Goal: Task Accomplishment & Management: Manage account settings

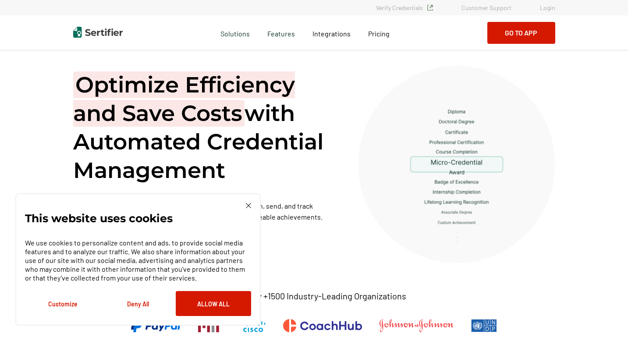
click at [547, 7] on link "Login" at bounding box center [547, 7] width 15 height 7
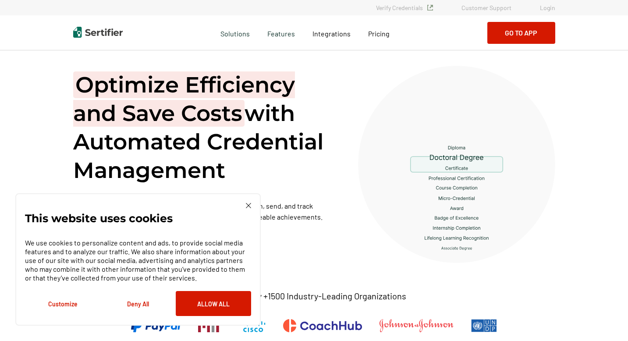
click at [546, 8] on link "Login" at bounding box center [547, 7] width 15 height 7
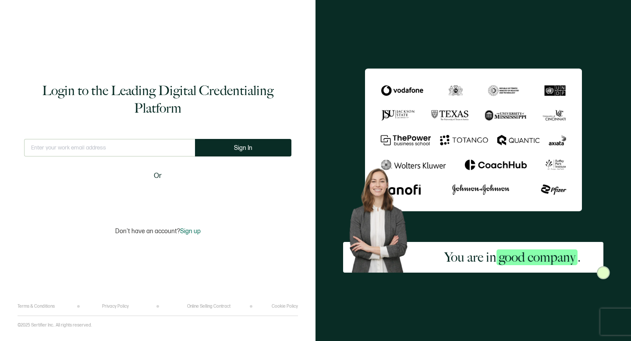
click at [36, 147] on input "text" at bounding box center [109, 148] width 171 height 18
click at [238, 147] on span "Sign In" at bounding box center [243, 148] width 18 height 7
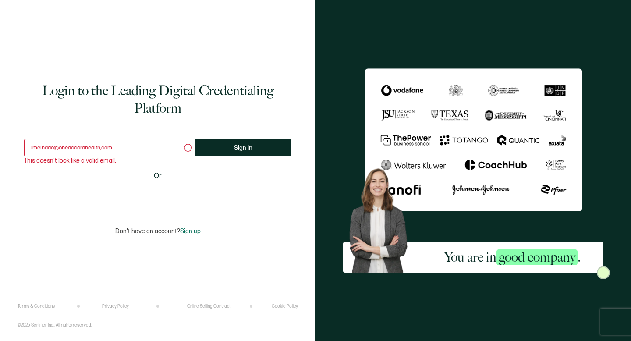
click at [125, 148] on input "lmelhado@oneaccordhealth,com" at bounding box center [109, 148] width 171 height 18
drag, startPoint x: 125, startPoint y: 148, endPoint x: 35, endPoint y: 148, distance: 89.8
click at [35, 148] on input "lmelhado@oneaccordhealth,com" at bounding box center [109, 148] width 171 height 18
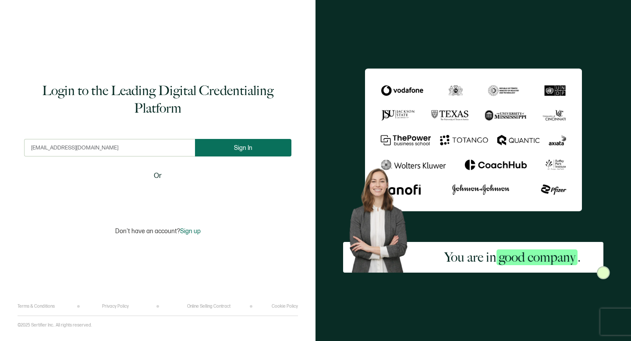
type input "lmelhado@oneaccordhealth.com"
click at [223, 150] on button "Sign In" at bounding box center [243, 148] width 96 height 18
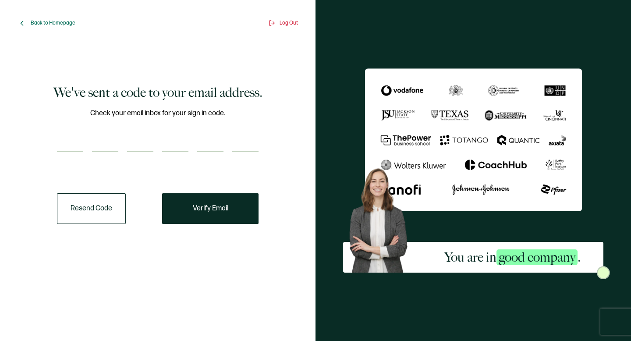
click at [66, 147] on input "number" at bounding box center [70, 143] width 26 height 18
type input "6"
type input "7"
type input "2"
type input "1"
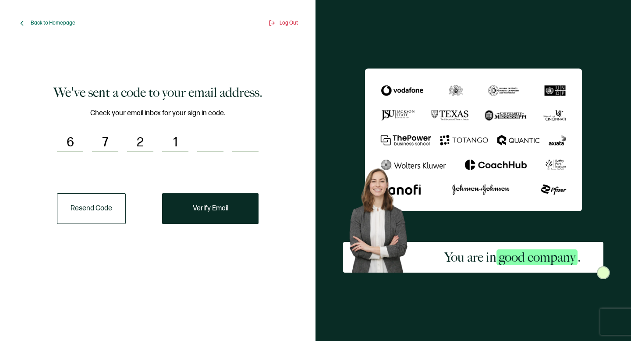
type input "6"
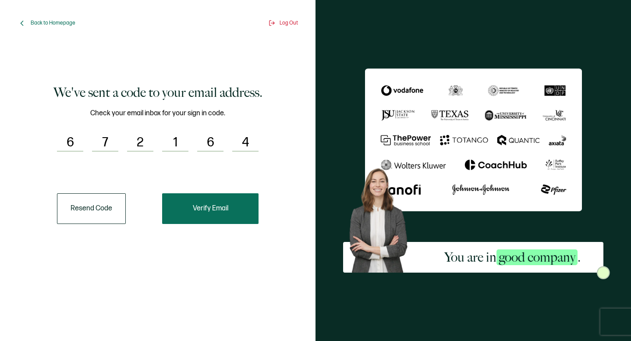
type input "4"
click at [208, 211] on span "Verify Email" at bounding box center [210, 208] width 35 height 7
